Goal: Check status: Check status

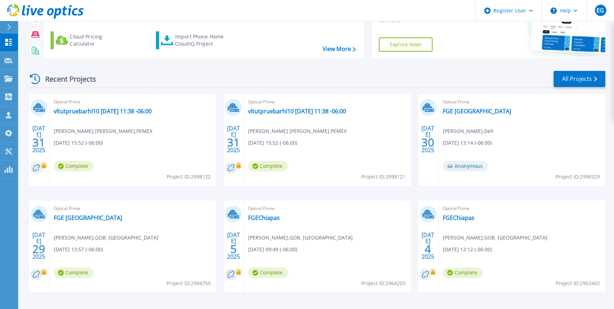
scroll to position [64, 0]
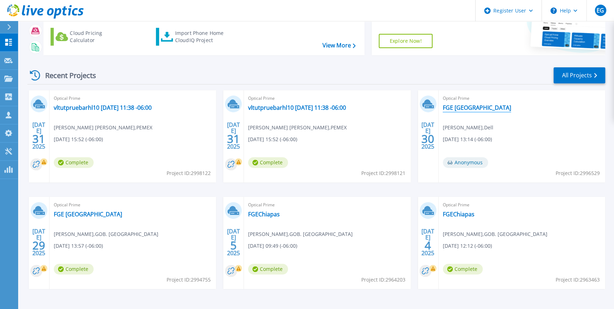
click at [460, 108] on link "FGE [GEOGRAPHIC_DATA]" at bounding box center [477, 107] width 68 height 7
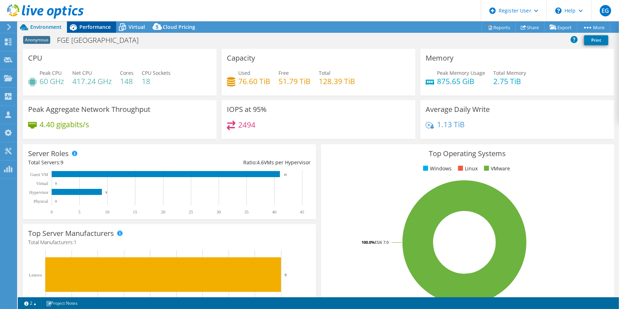
click at [94, 27] on span "Performance" at bounding box center [94, 27] width 31 height 7
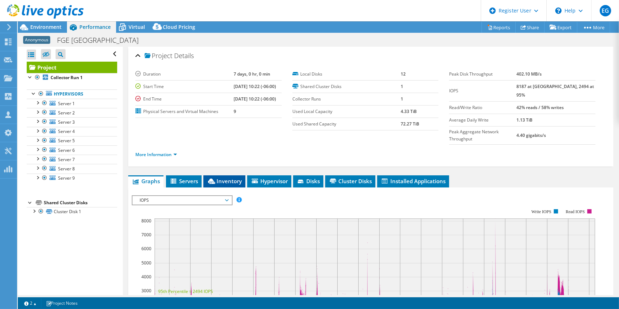
click at [228, 177] on span "Inventory" at bounding box center [224, 180] width 35 height 7
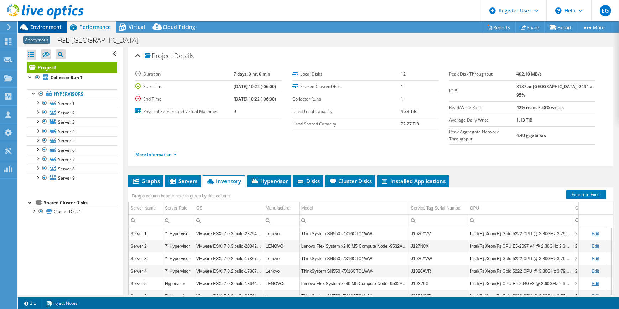
click at [39, 24] on span "Environment" at bounding box center [45, 27] width 31 height 7
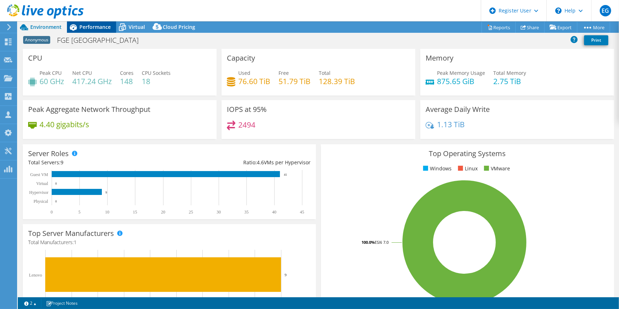
click at [94, 24] on span "Performance" at bounding box center [94, 27] width 31 height 7
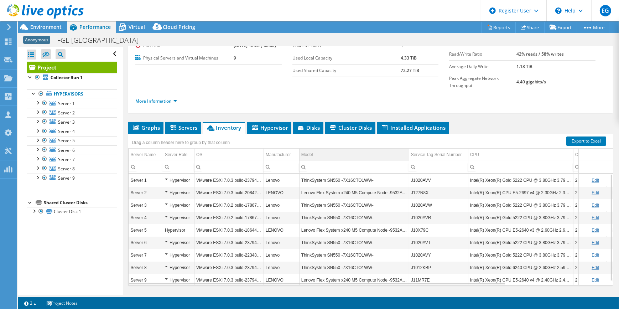
scroll to position [56, 0]
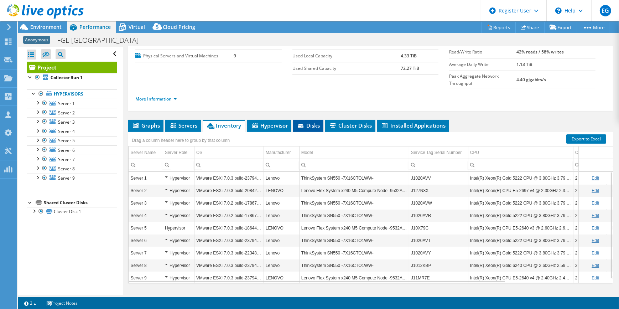
click at [313, 122] on span "Disks" at bounding box center [308, 125] width 23 height 7
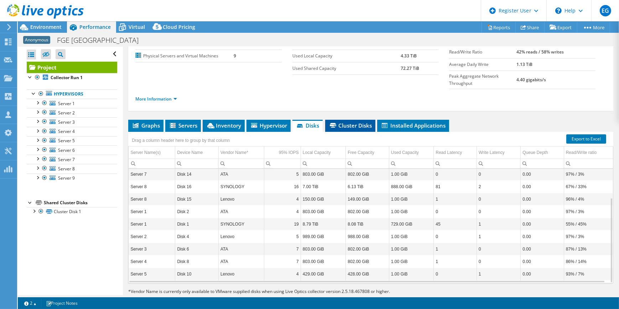
click at [352, 122] on span "Cluster Disks" at bounding box center [350, 125] width 43 height 7
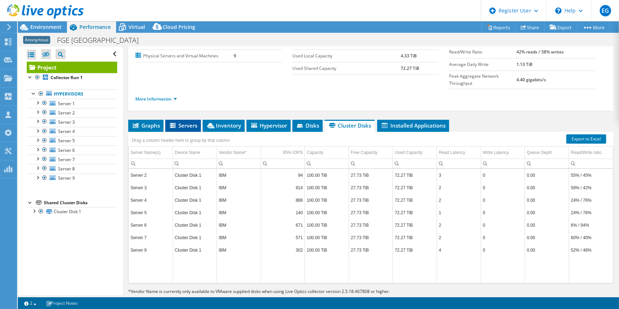
click at [188, 122] on span "Servers" at bounding box center [183, 125] width 28 height 7
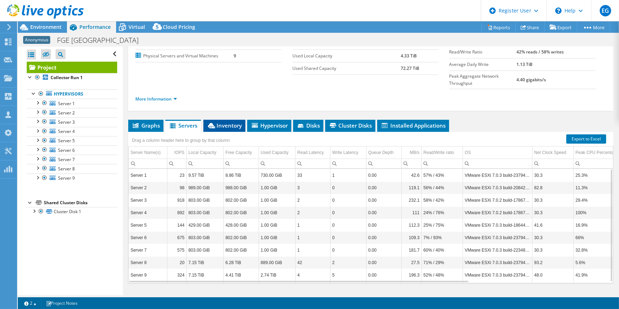
click at [231, 122] on span "Inventory" at bounding box center [224, 125] width 35 height 7
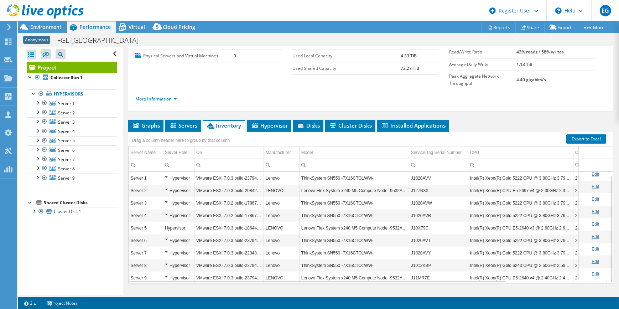
scroll to position [4, 0]
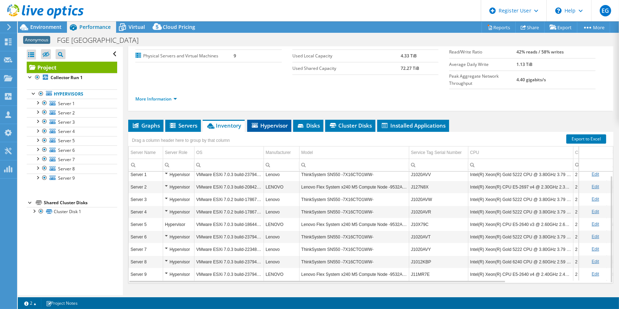
click at [268, 122] on span "Hypervisor" at bounding box center [269, 125] width 37 height 7
